Goal: Information Seeking & Learning: Learn about a topic

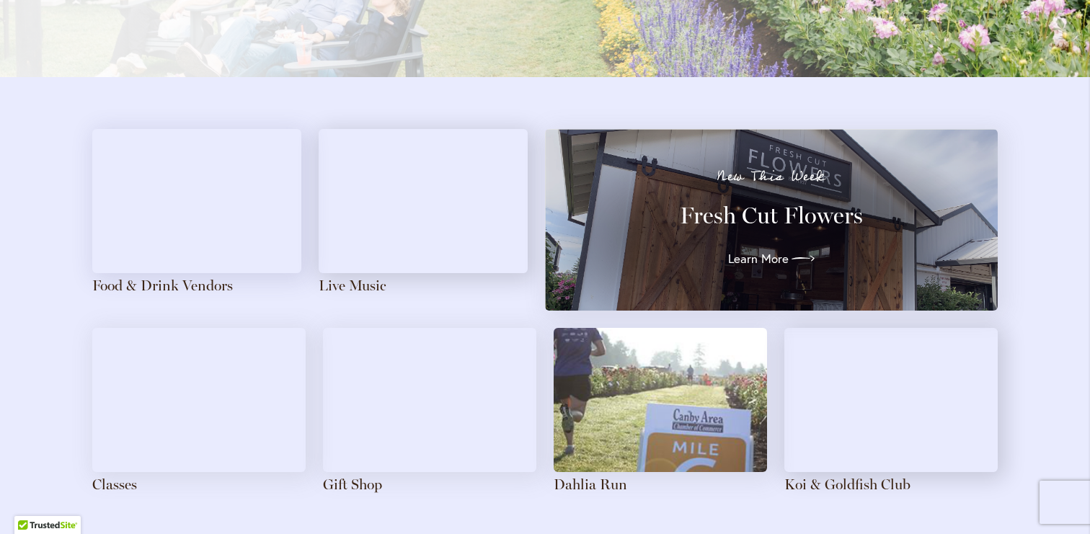
scroll to position [1515, 0]
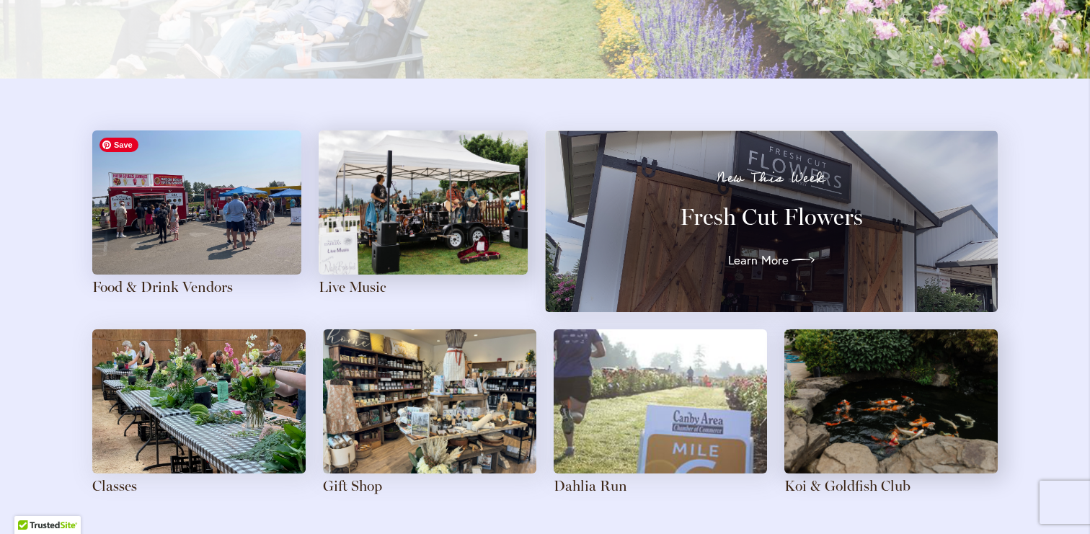
click at [142, 213] on img at bounding box center [196, 202] width 209 height 144
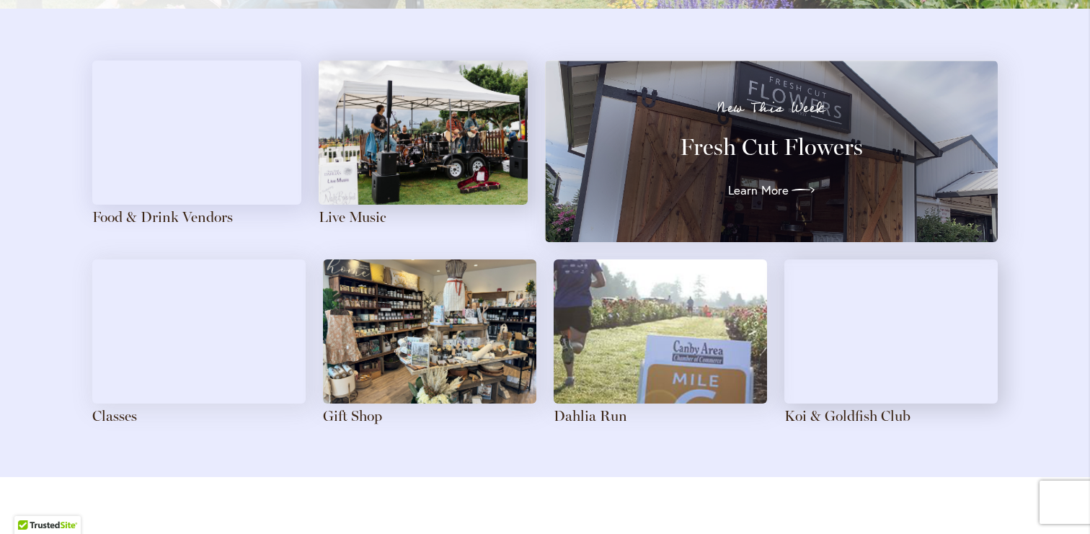
scroll to position [1574, 0]
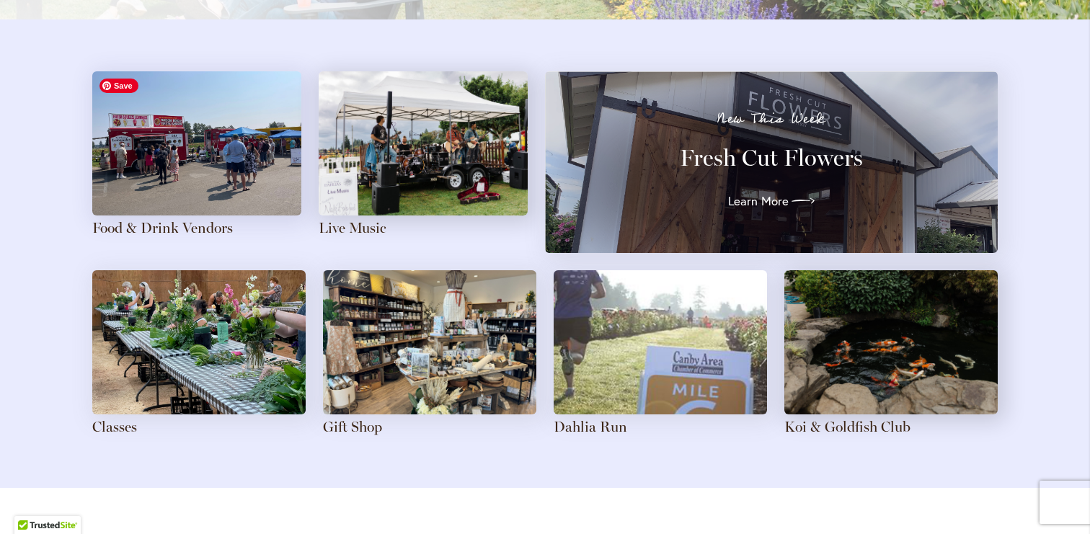
click at [218, 152] on img at bounding box center [196, 143] width 209 height 144
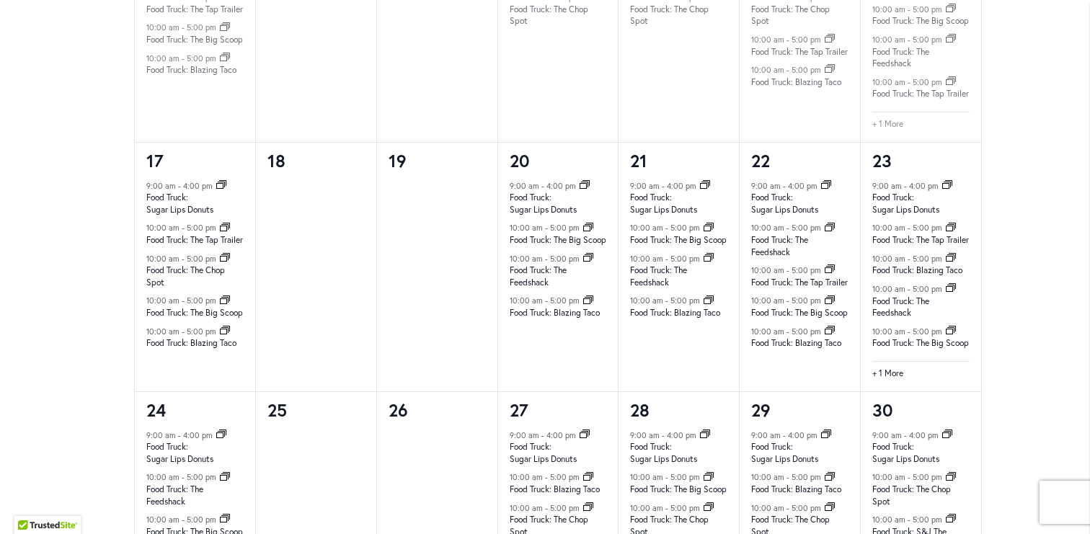
scroll to position [1482, 0]
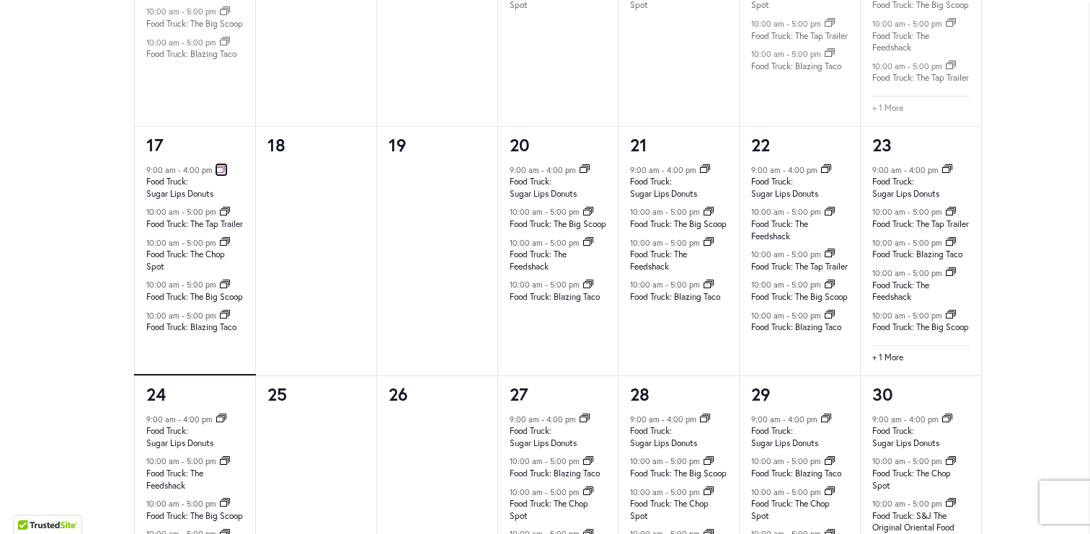
click at [218, 173] on icon "Event Series" at bounding box center [221, 168] width 10 height 9
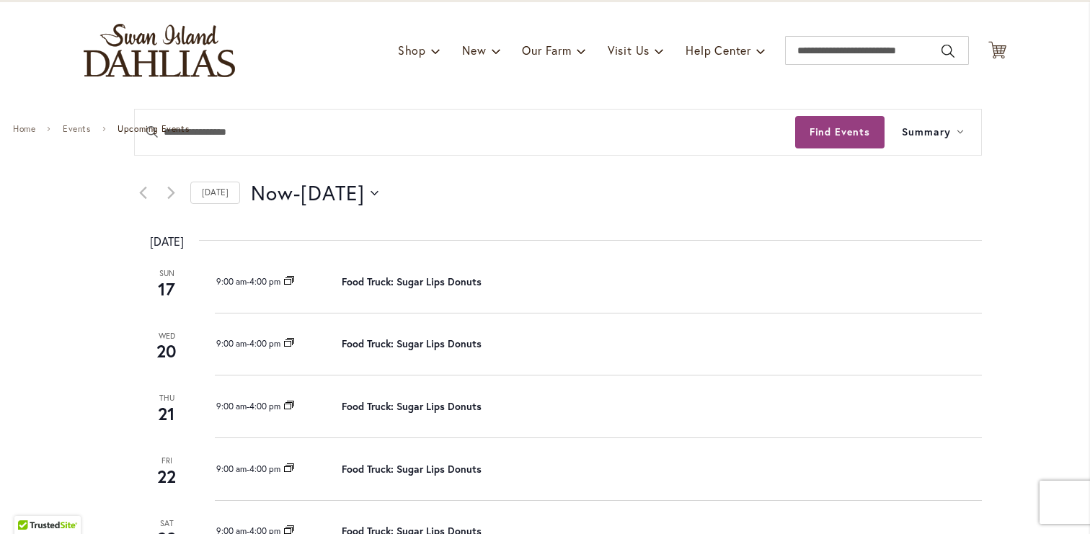
scroll to position [91, 0]
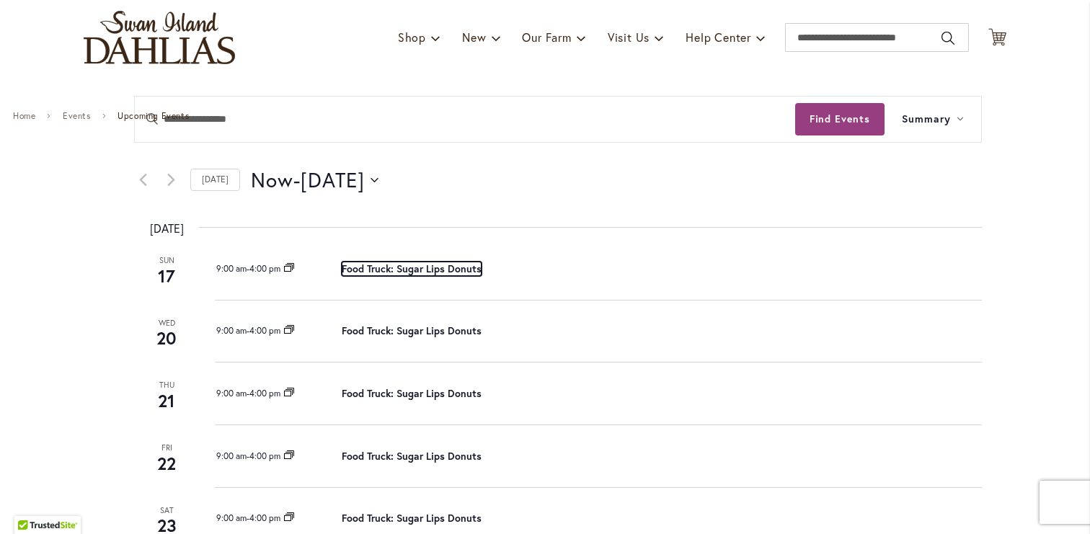
click at [428, 267] on link "Food Truck: Sugar Lips Donuts" at bounding box center [412, 269] width 140 height 14
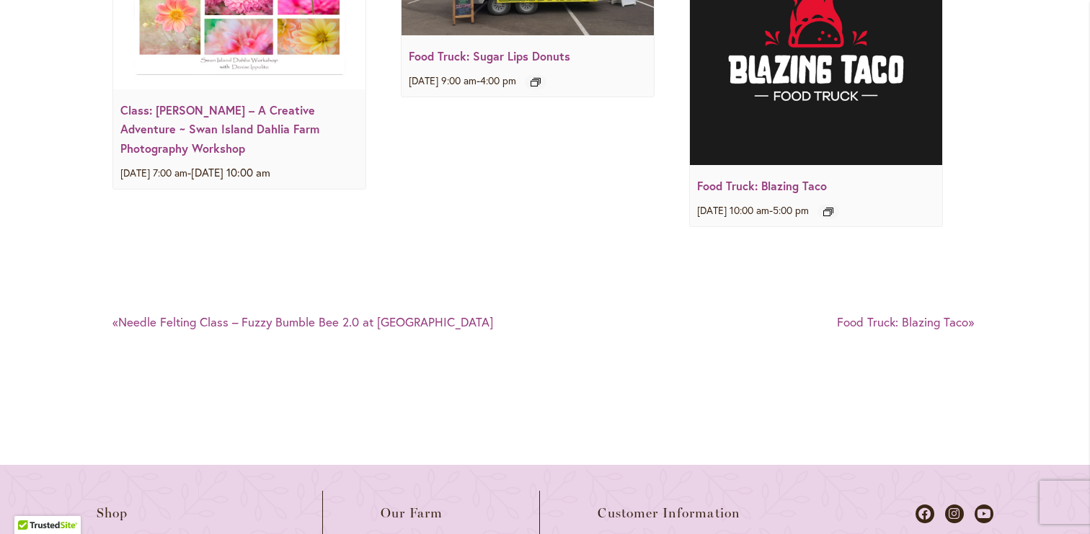
scroll to position [2082, 0]
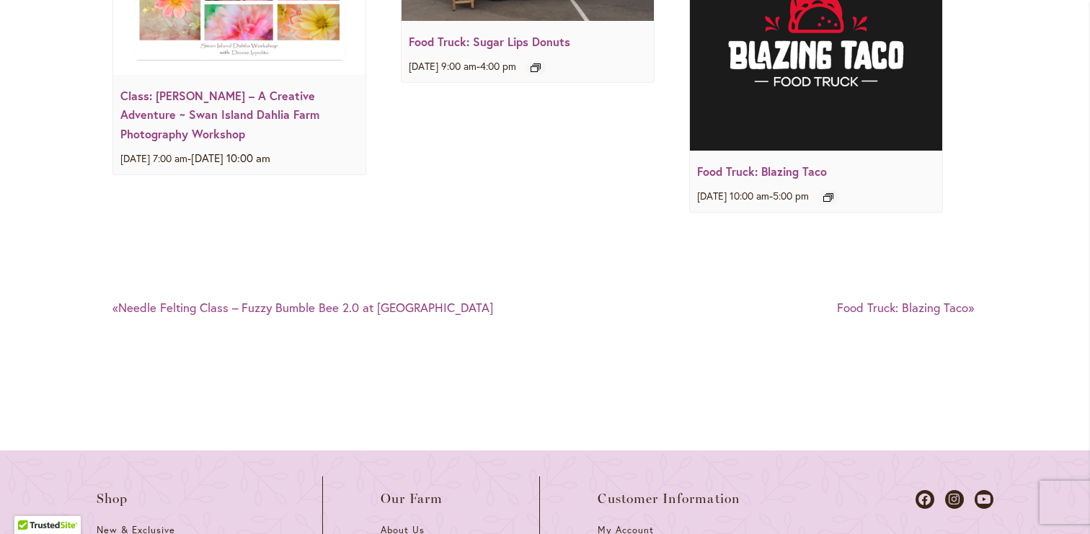
drag, startPoint x: 767, startPoint y: 290, endPoint x: 409, endPoint y: 33, distance: 440.5
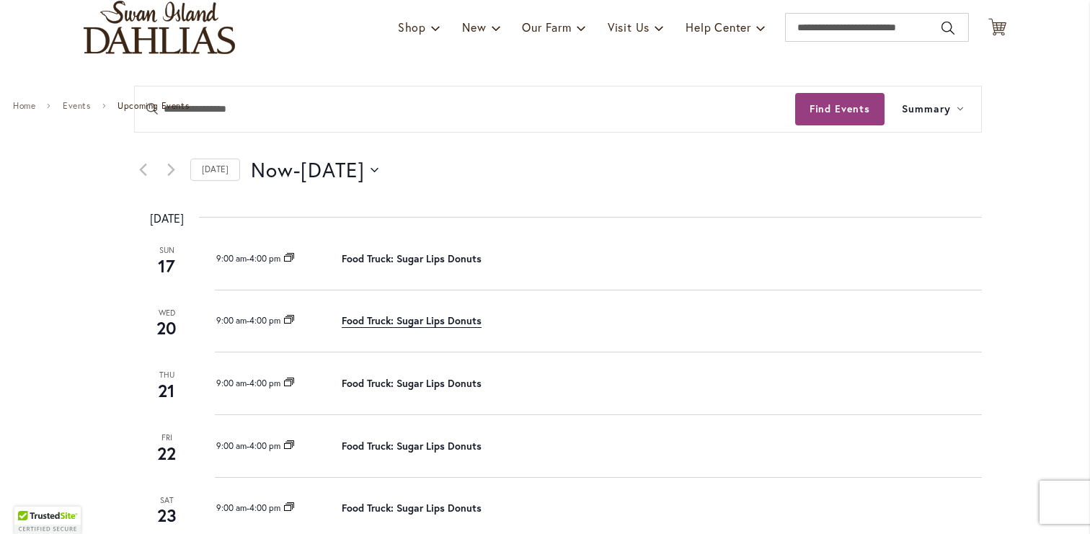
scroll to position [110, 0]
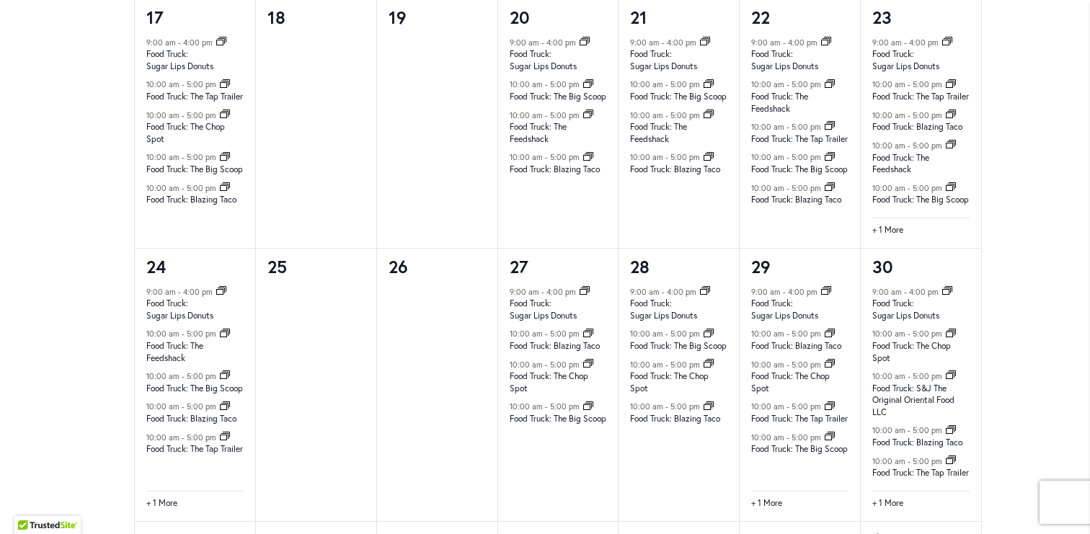
scroll to position [1616, 0]
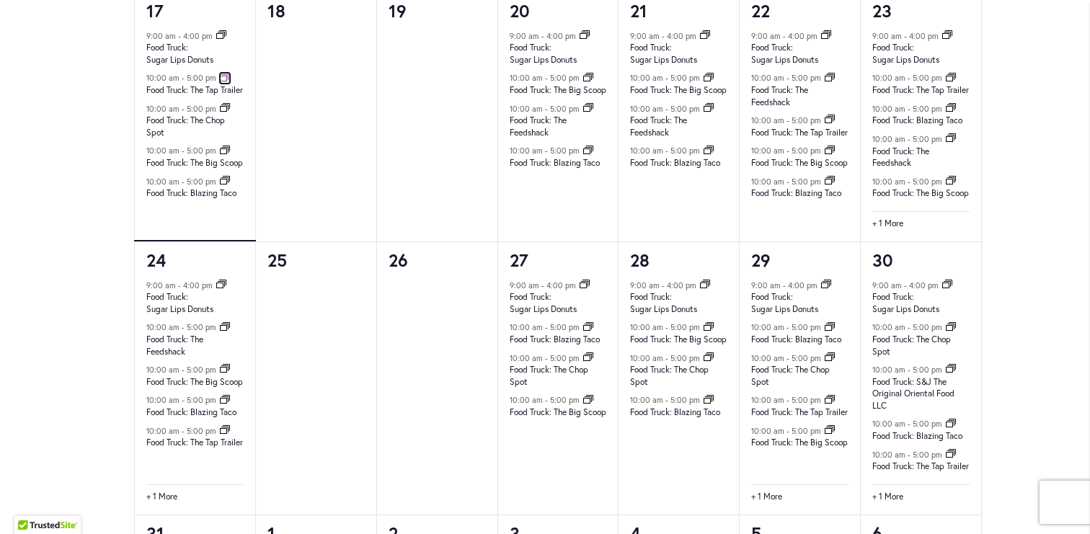
click at [222, 81] on icon "Event Series" at bounding box center [225, 77] width 10 height 9
